Goal: Task Accomplishment & Management: Complete application form

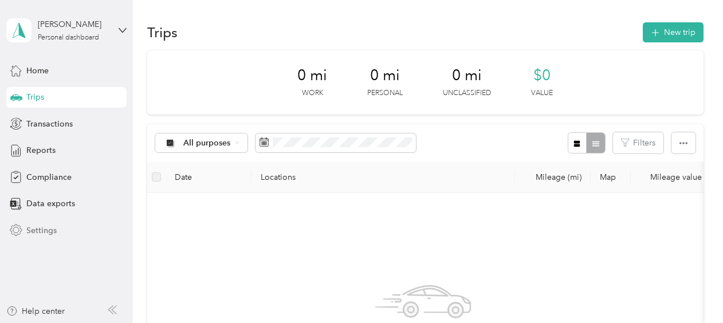
click at [42, 234] on span "Settings" at bounding box center [41, 230] width 30 height 12
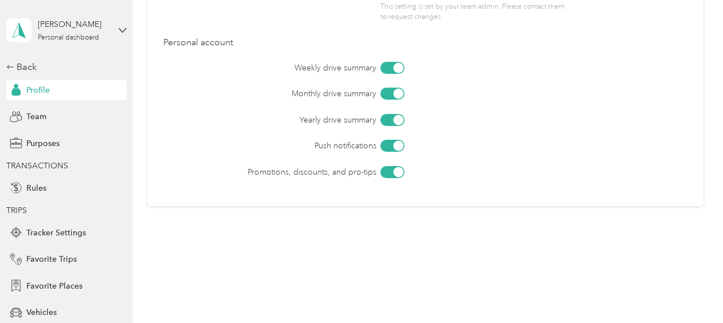
scroll to position [592, 0]
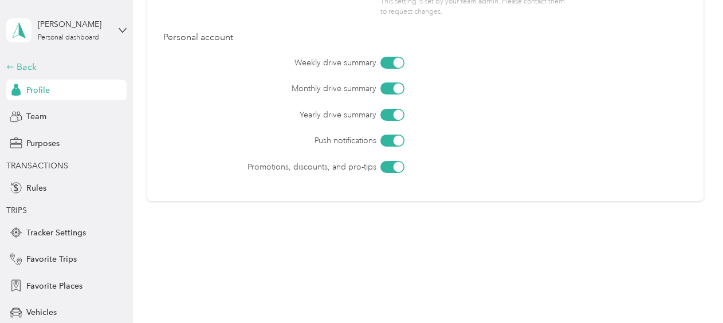
click at [14, 64] on div "Back" at bounding box center [63, 67] width 115 height 14
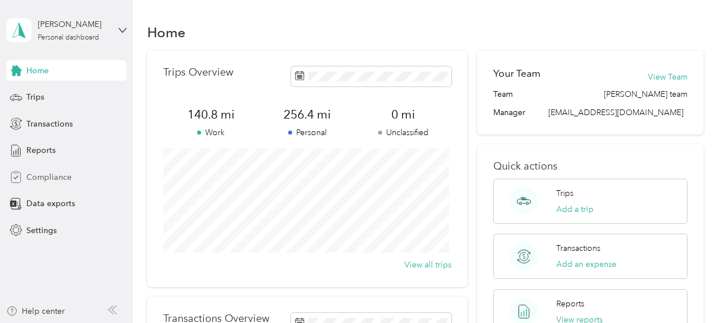
click at [54, 175] on span "Compliance" at bounding box center [48, 177] width 45 height 12
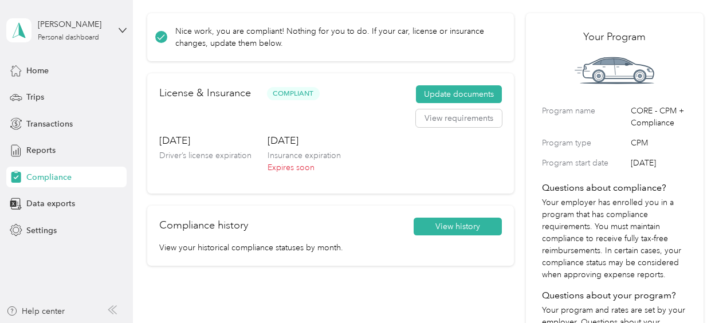
scroll to position [48, 0]
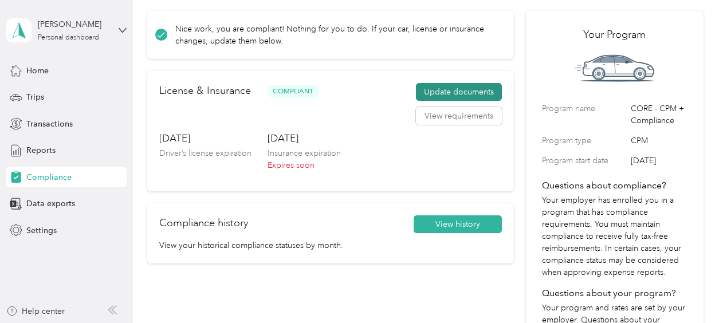
click at [454, 89] on button "Update documents" at bounding box center [459, 92] width 86 height 18
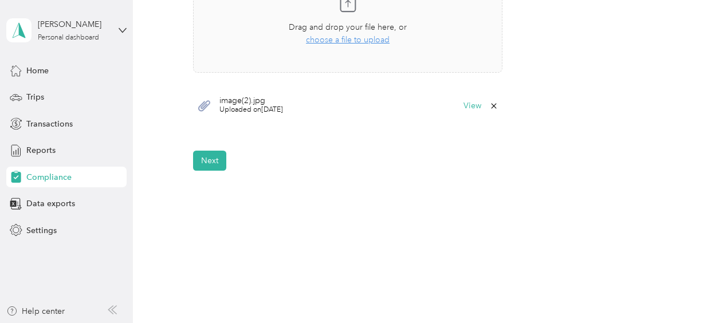
scroll to position [427, 0]
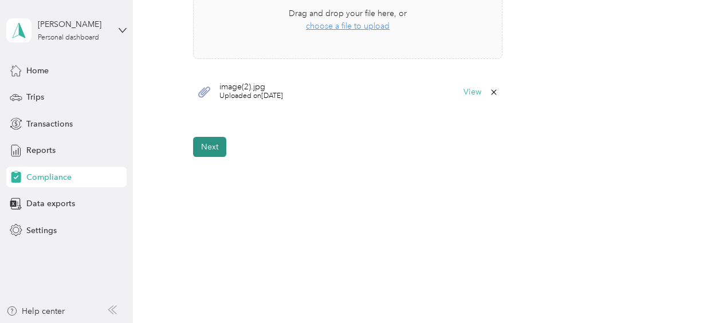
click at [219, 147] on button "Next" at bounding box center [209, 147] width 33 height 20
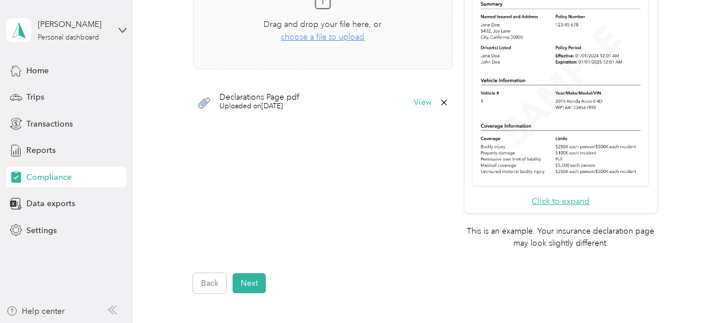
scroll to position [360, 0]
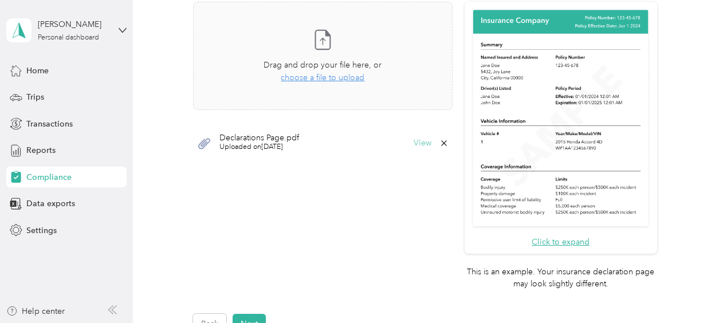
click at [420, 142] on button "View" at bounding box center [422, 143] width 18 height 8
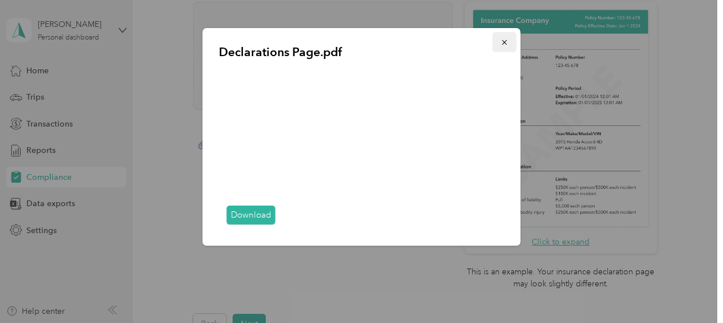
click at [506, 45] on icon "button" at bounding box center [505, 42] width 8 height 8
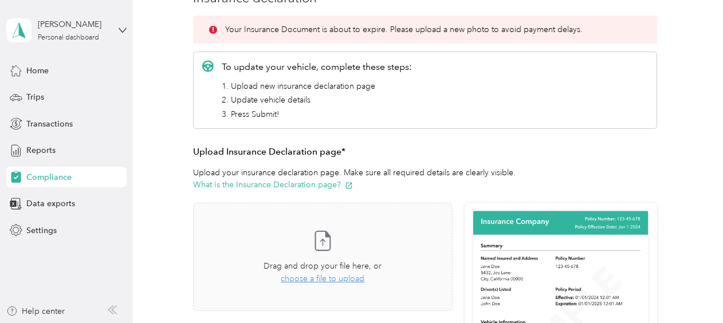
scroll to position [160, 0]
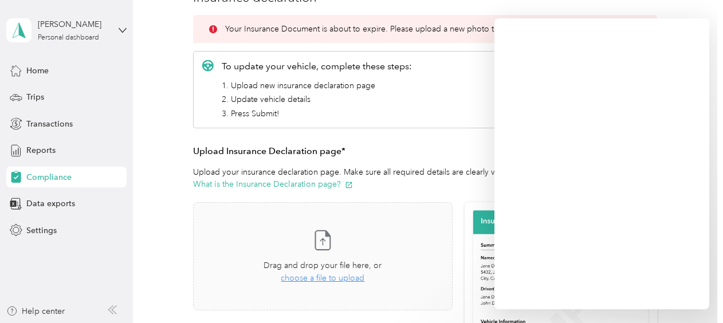
click at [386, 112] on li "3. Press Submit!" at bounding box center [317, 114] width 190 height 12
